Goal: Information Seeking & Learning: Check status

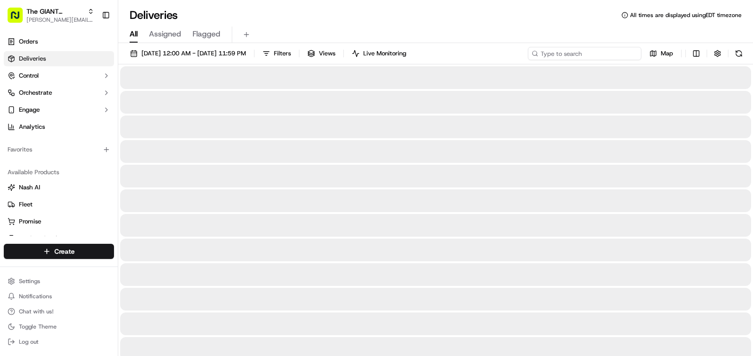
click at [599, 50] on input at bounding box center [585, 53] width 114 height 13
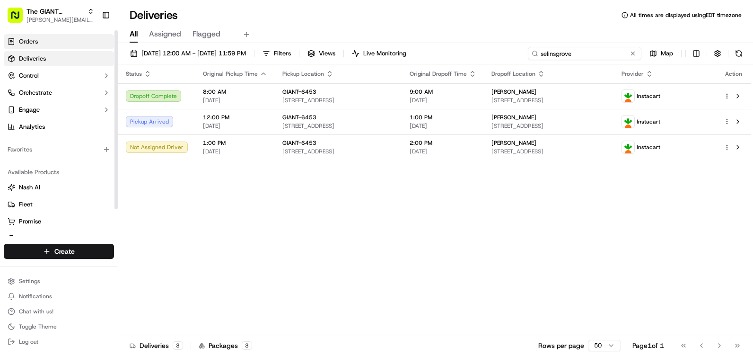
type input "selinsgrove"
click at [57, 42] on link "Orders" at bounding box center [59, 41] width 110 height 15
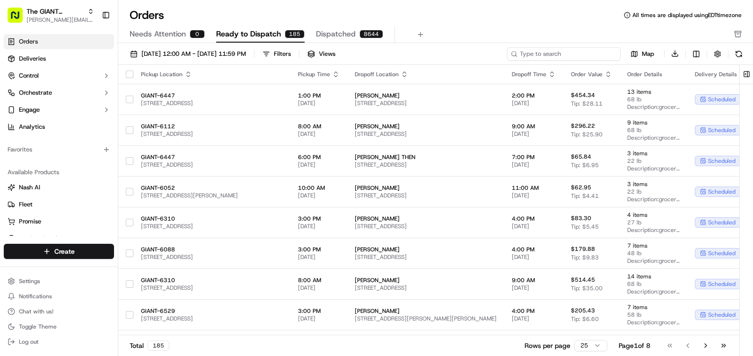
click at [571, 55] on input at bounding box center [564, 53] width 114 height 13
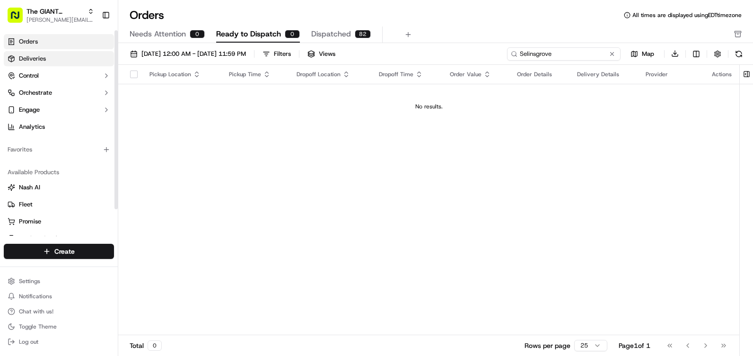
type input "Selinsgrove"
click at [58, 62] on link "Deliveries" at bounding box center [59, 58] width 110 height 15
